Goal: Communication & Community: Connect with others

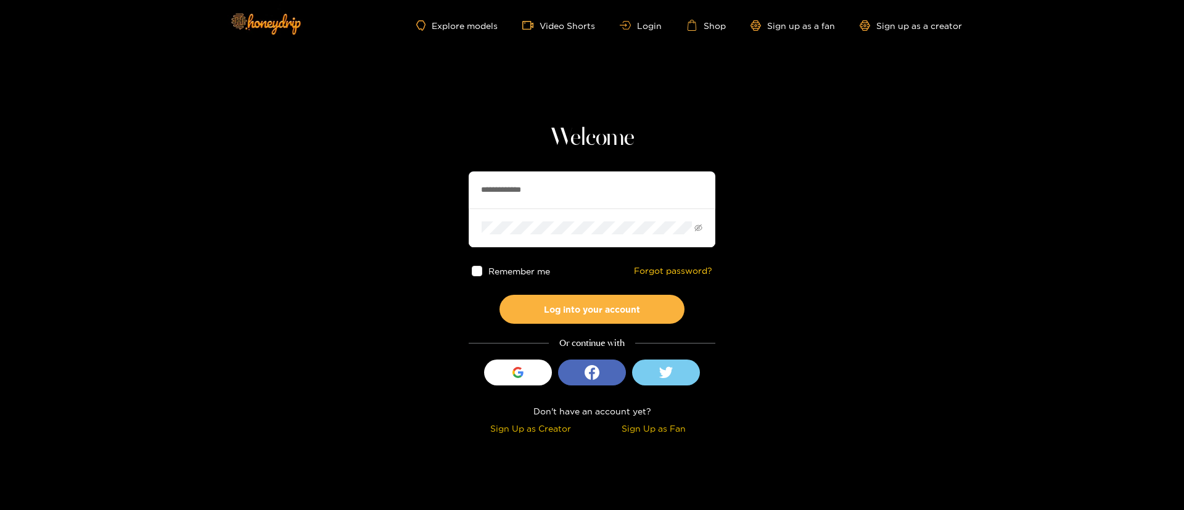
click at [523, 189] on input "**********" at bounding box center [592, 189] width 247 height 37
type input "*********"
click at [624, 308] on button "Log into your account" at bounding box center [591, 309] width 185 height 29
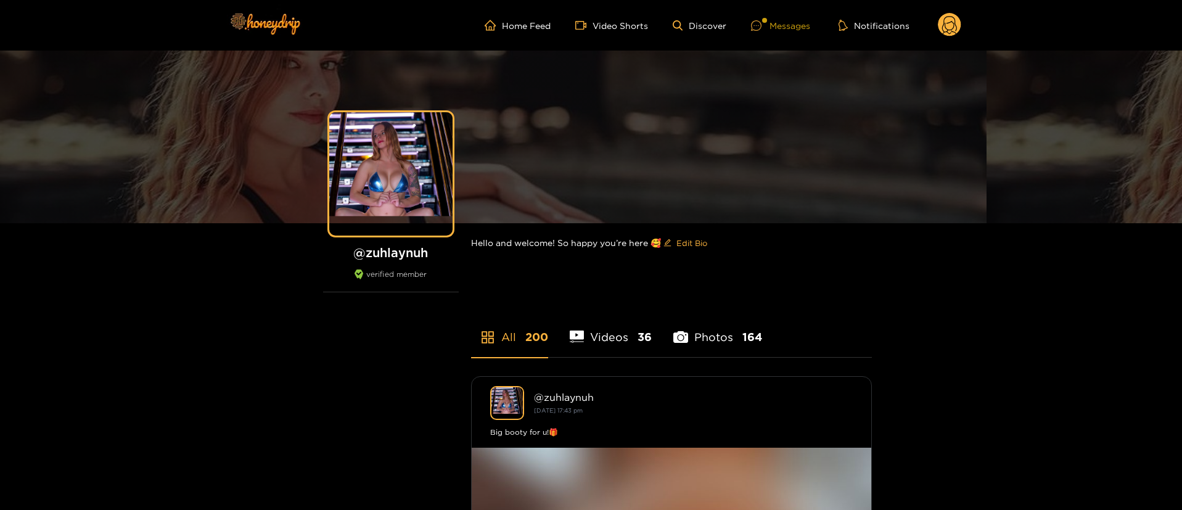
click at [782, 23] on div "Messages" at bounding box center [780, 25] width 59 height 14
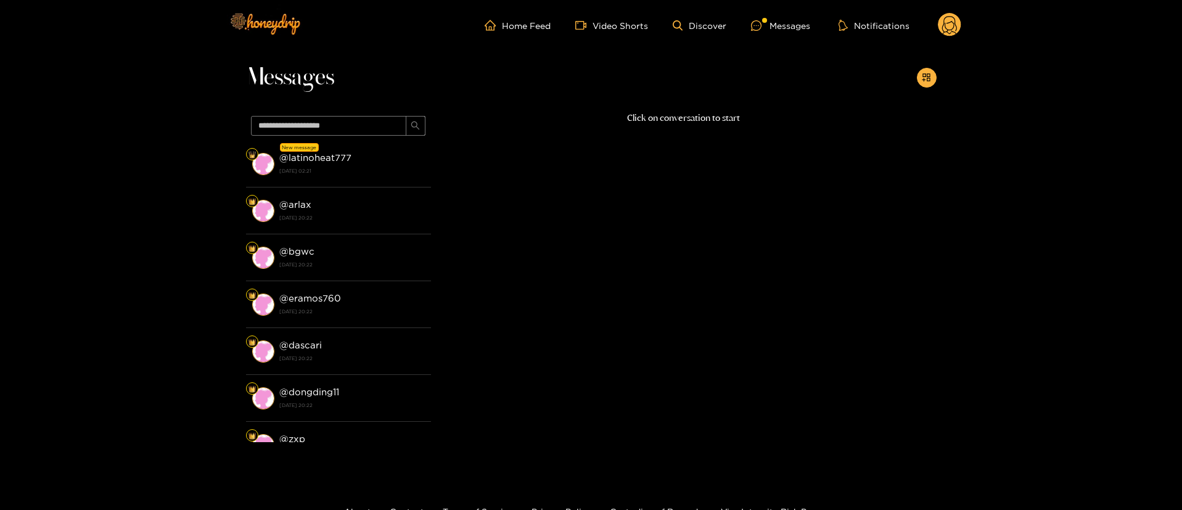
click at [341, 157] on strong "@ latinoheat777" at bounding box center [315, 157] width 72 height 10
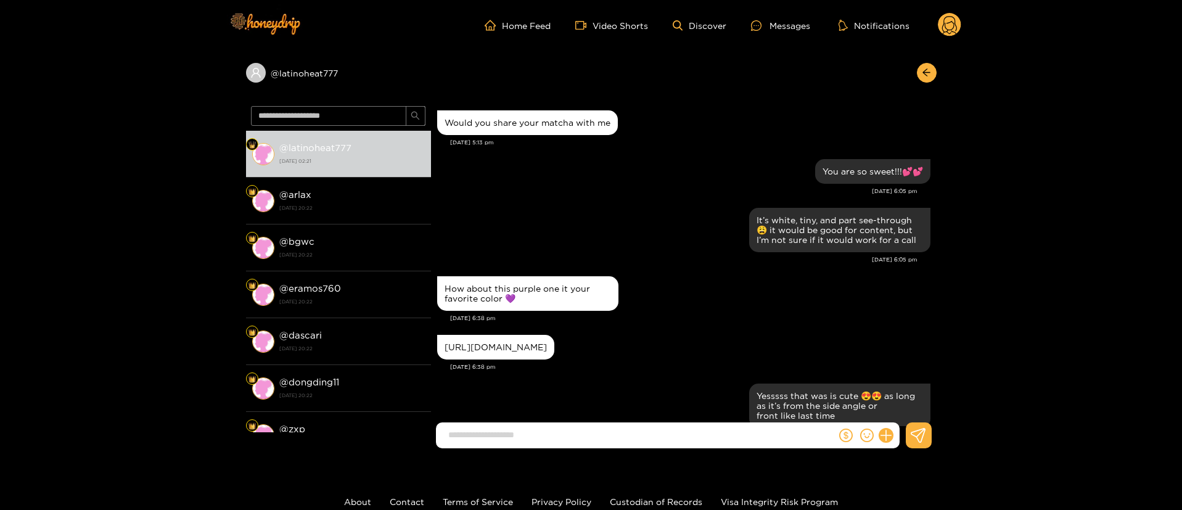
scroll to position [1144, 0]
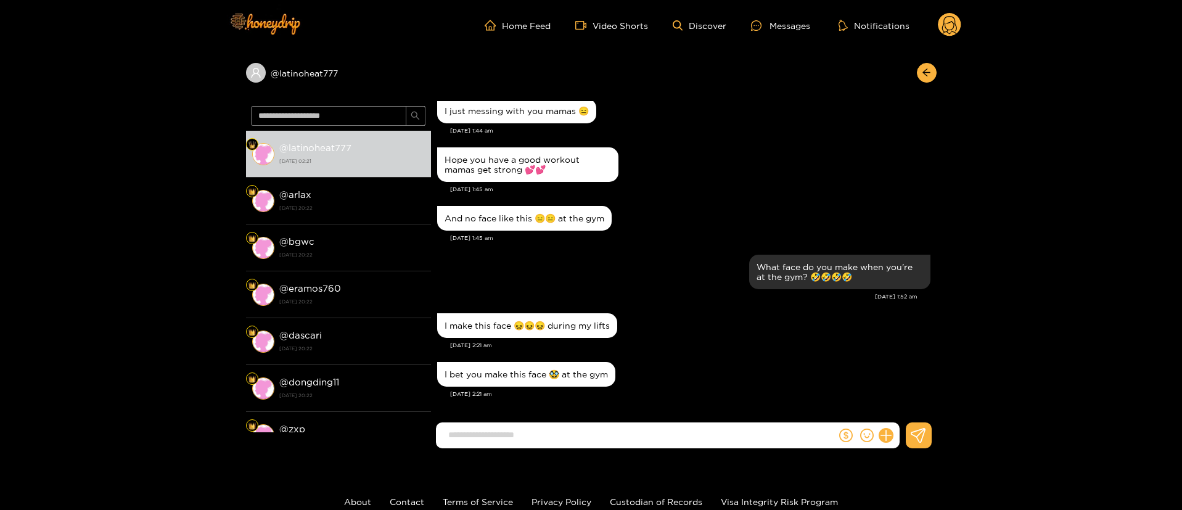
drag, startPoint x: 681, startPoint y: 169, endPoint x: 688, endPoint y: 168, distance: 7.5
click at [682, 169] on div "Hope you have a good workout mamas get strong 💕💕" at bounding box center [683, 164] width 493 height 41
drag, startPoint x: 927, startPoint y: 72, endPoint x: 943, endPoint y: 43, distance: 33.4
click at [927, 73] on icon "arrow-left" at bounding box center [926, 72] width 9 height 9
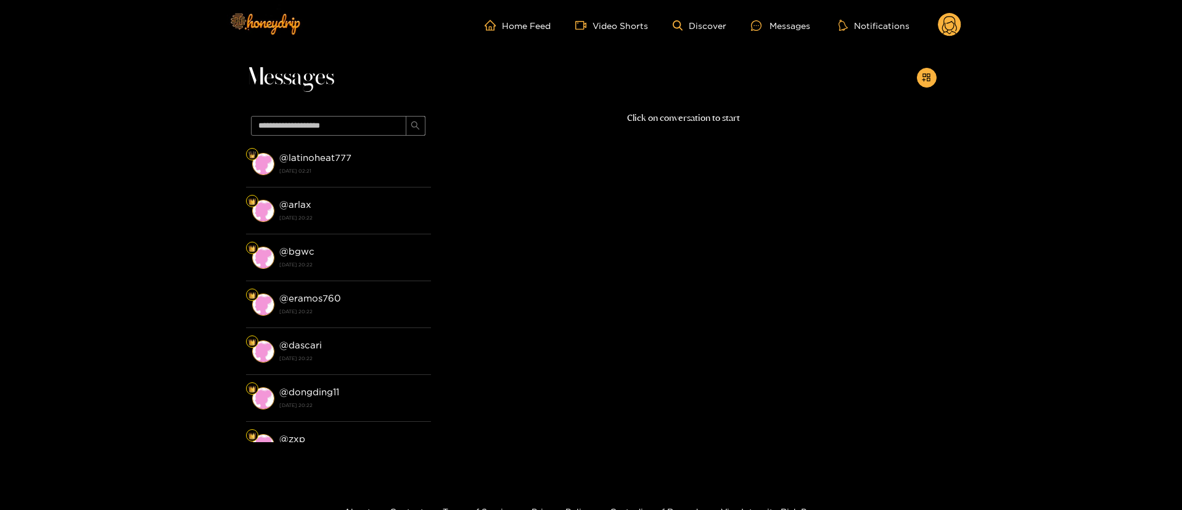
click at [948, 22] on circle at bounding box center [949, 24] width 23 height 23
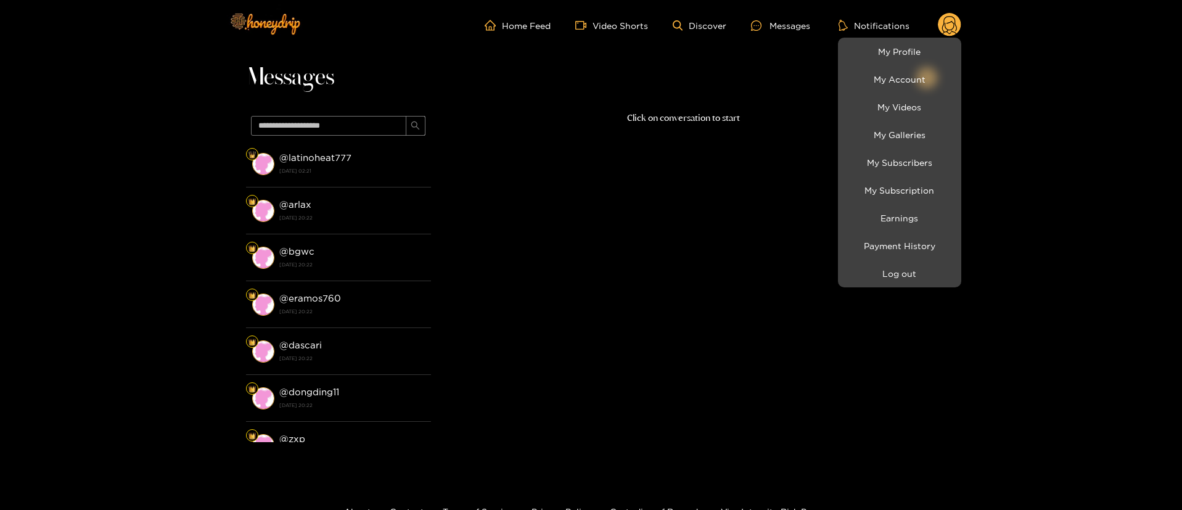
click at [562, 74] on div at bounding box center [591, 255] width 1182 height 510
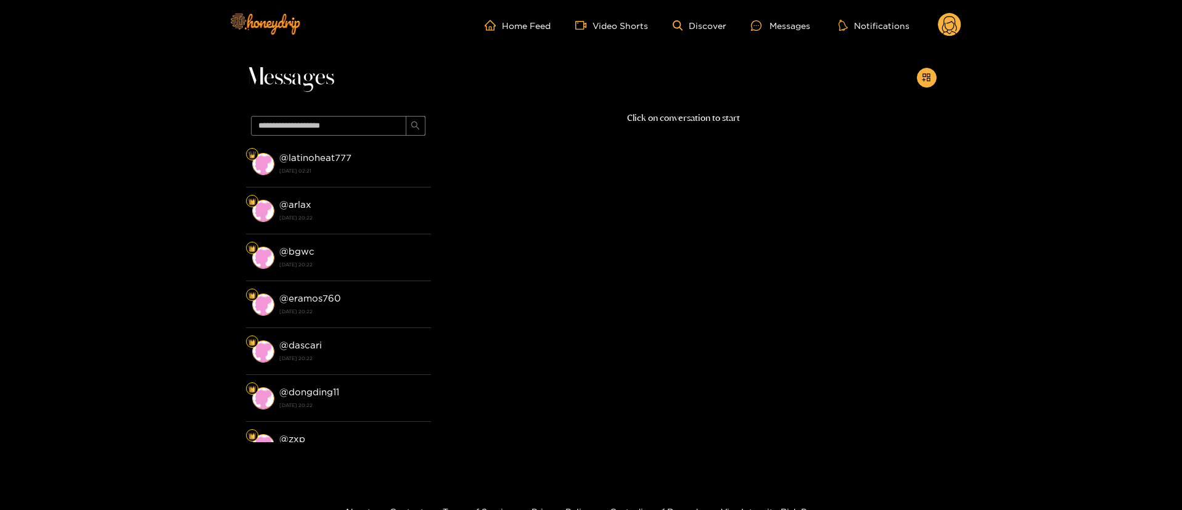
click at [952, 38] on div "Home Feed Video Shorts Discover Messages Notifications 0" at bounding box center [591, 25] width 740 height 51
click at [948, 38] on div "Home Feed Video Shorts Discover Messages Notifications 0" at bounding box center [591, 25] width 740 height 51
click at [947, 37] on icon at bounding box center [949, 25] width 23 height 25
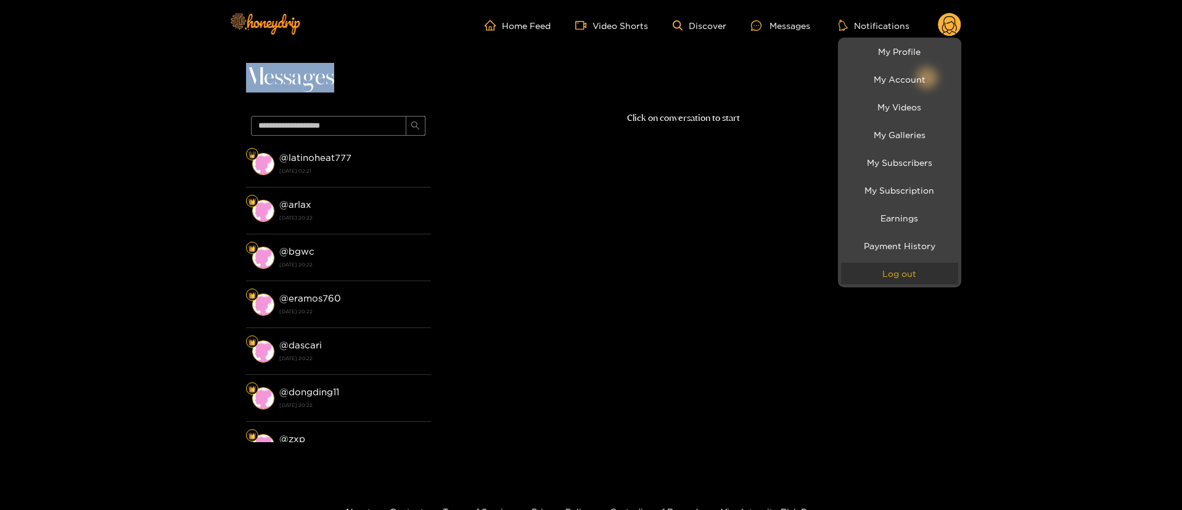
drag, startPoint x: 925, startPoint y: 276, endPoint x: 924, endPoint y: 268, distance: 7.4
click at [925, 276] on button "Log out" at bounding box center [899, 274] width 117 height 22
